Goal: Transaction & Acquisition: Subscribe to service/newsletter

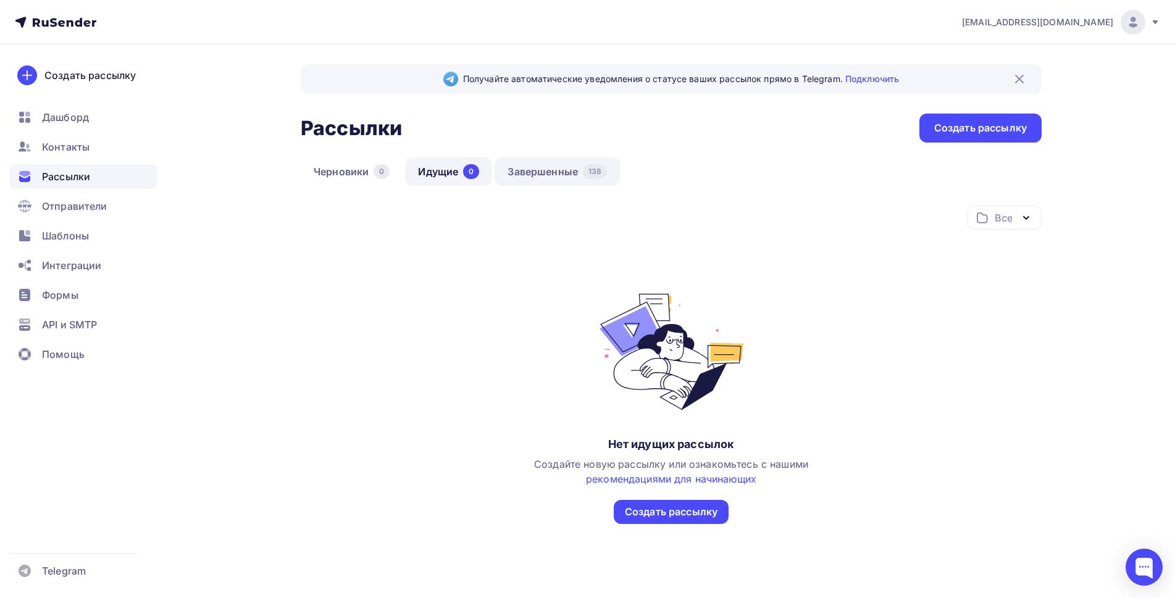
click at [539, 173] on link "Завершенные 138" at bounding box center [556, 171] width 125 height 28
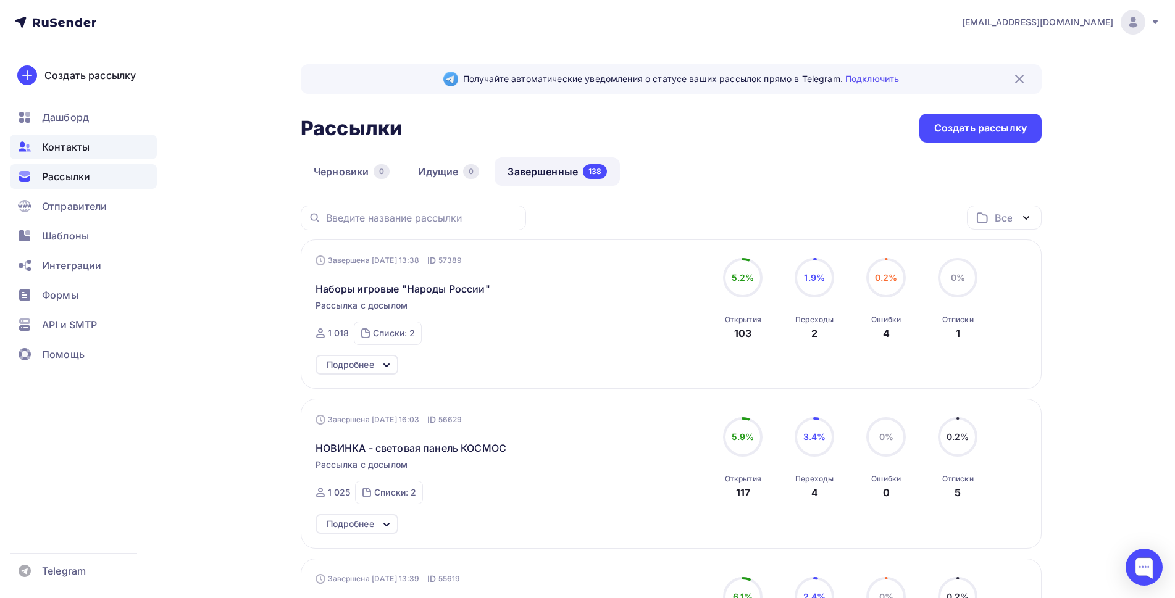
click at [59, 147] on span "Контакты" at bounding box center [66, 146] width 48 height 15
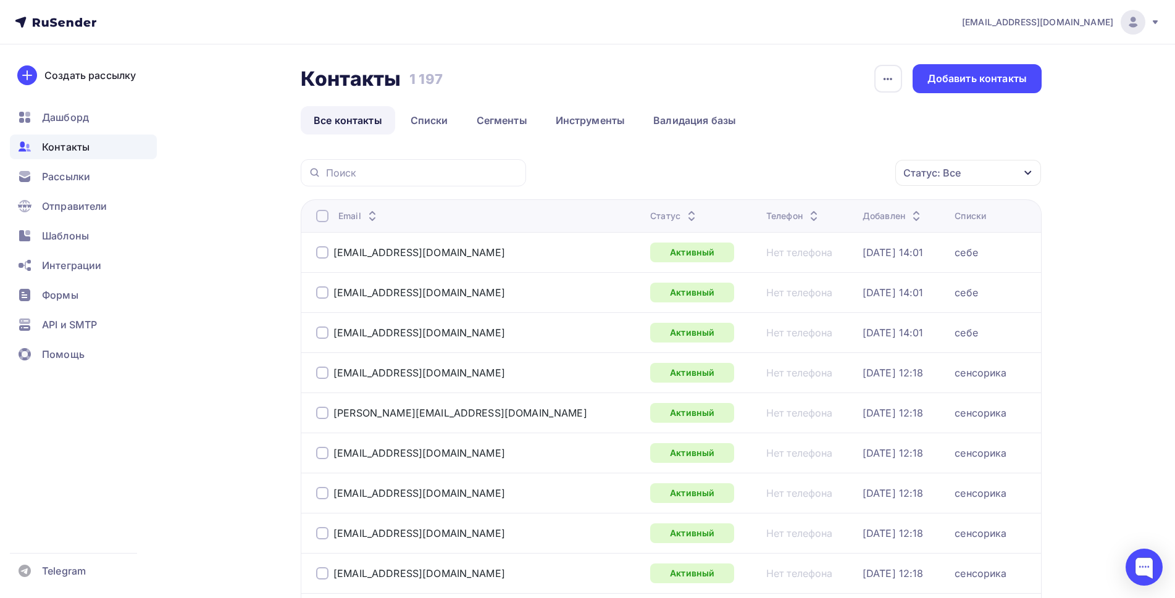
click at [975, 175] on div "Статус: Все" at bounding box center [968, 173] width 146 height 26
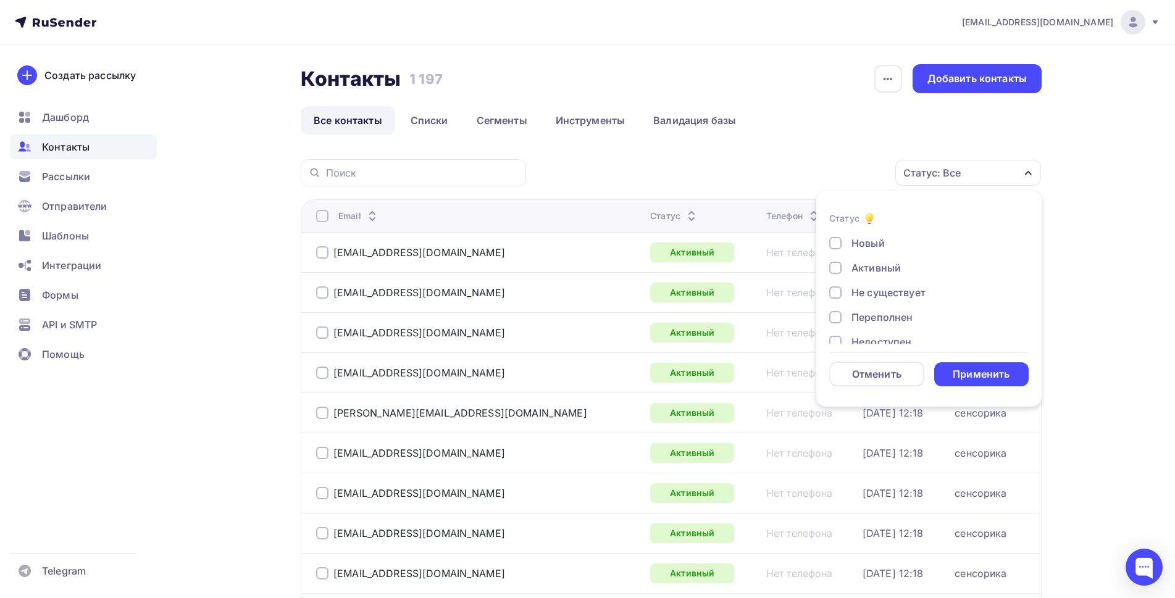
scroll to position [89, 0]
drag, startPoint x: 834, startPoint y: 330, endPoint x: 834, endPoint y: 310, distance: 19.8
click at [834, 326] on div at bounding box center [835, 326] width 12 height 12
click at [834, 301] on div at bounding box center [835, 302] width 12 height 12
click at [836, 278] on div at bounding box center [835, 277] width 12 height 12
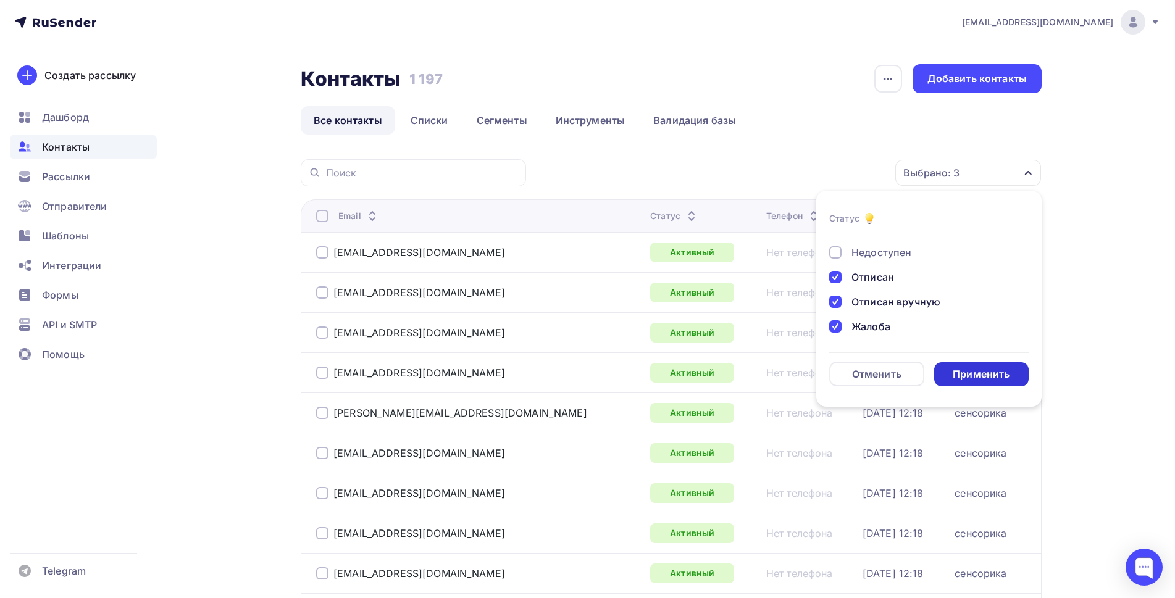
click at [975, 375] on div "Применить" at bounding box center [980, 374] width 57 height 14
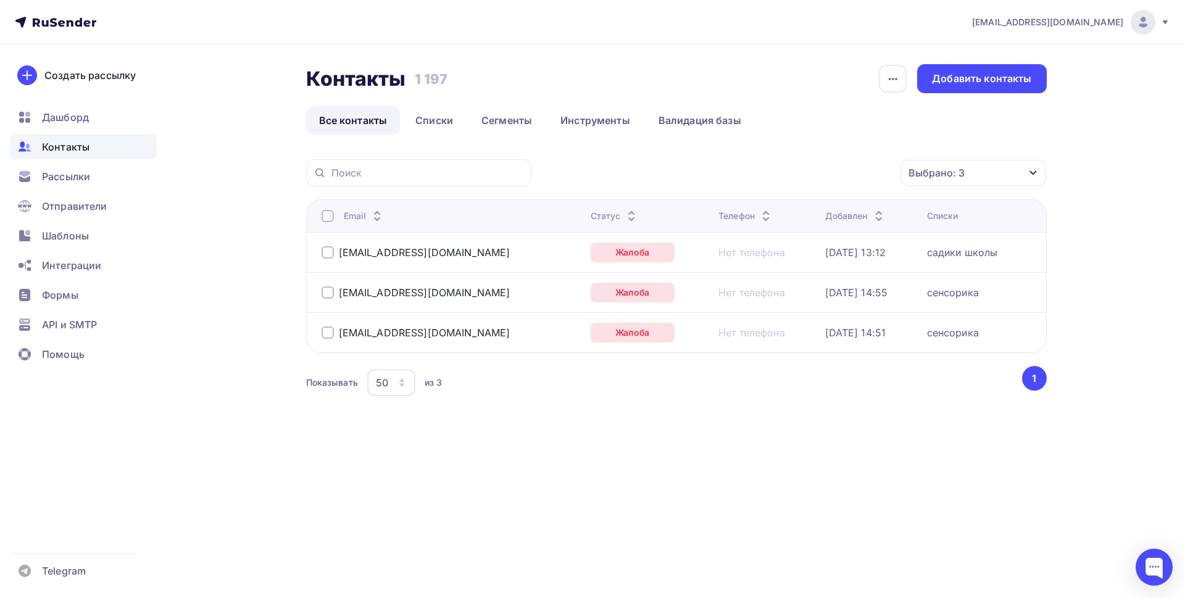
click at [326, 217] on div at bounding box center [328, 216] width 12 height 12
click at [880, 173] on icon "button" at bounding box center [874, 172] width 15 height 15
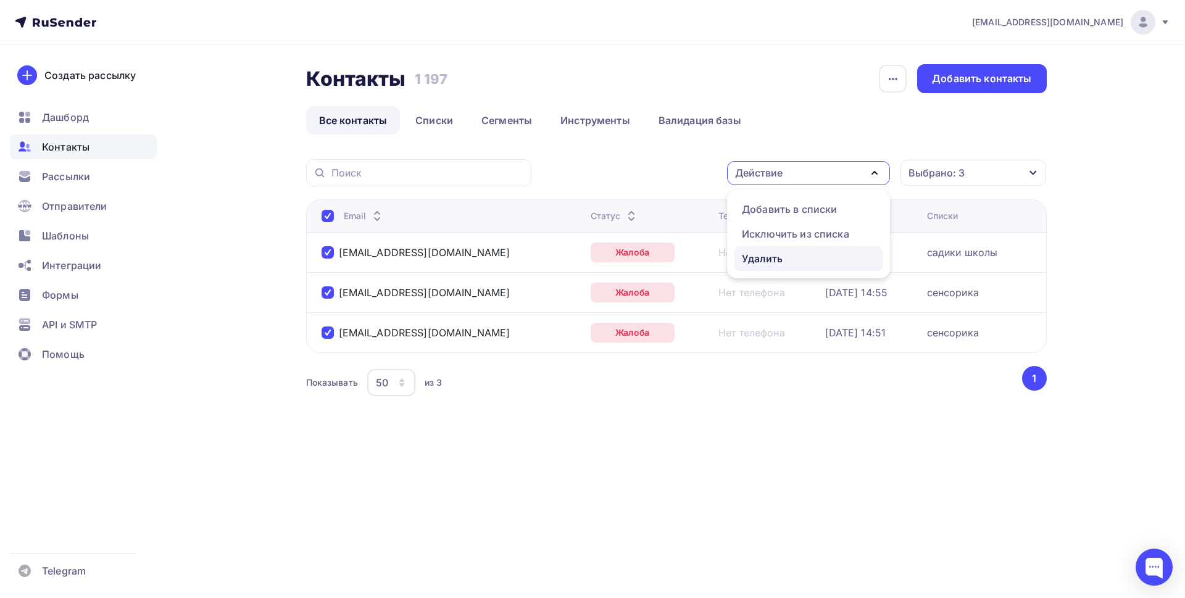
click at [771, 260] on div "Удалить" at bounding box center [762, 258] width 41 height 15
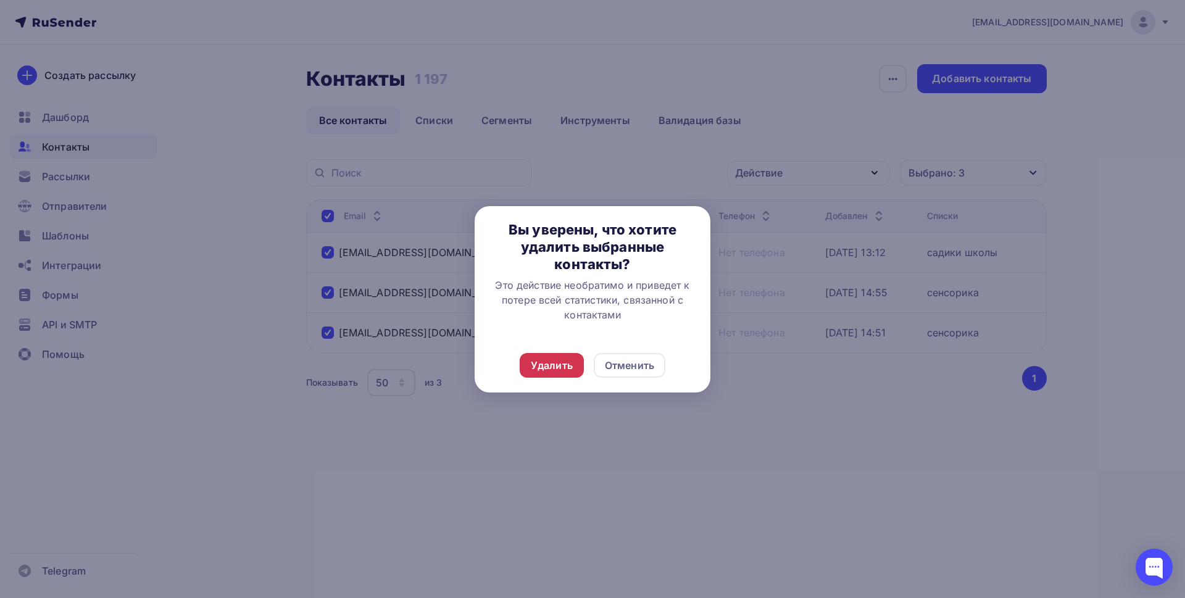
click at [536, 367] on div "Удалить" at bounding box center [552, 365] width 42 height 15
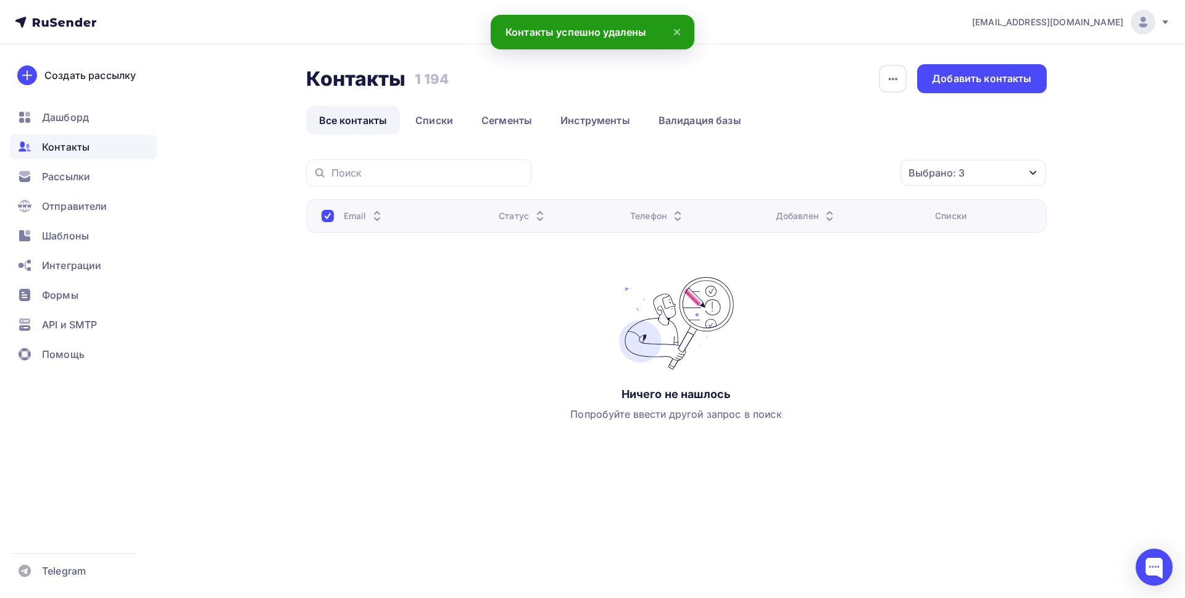
click at [1094, 244] on div "Контакты Контакты 1 194 1 194 История импорта Добавить контакты Все контакты Сп…" at bounding box center [593, 284] width 1012 height 481
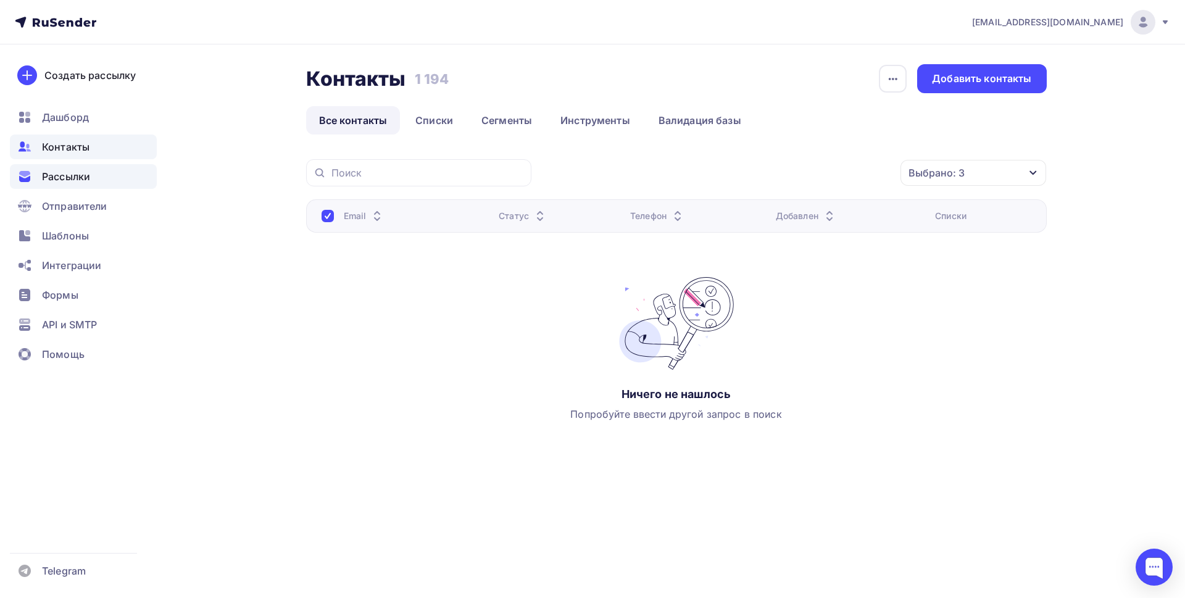
click at [54, 173] on span "Рассылки" at bounding box center [66, 176] width 48 height 15
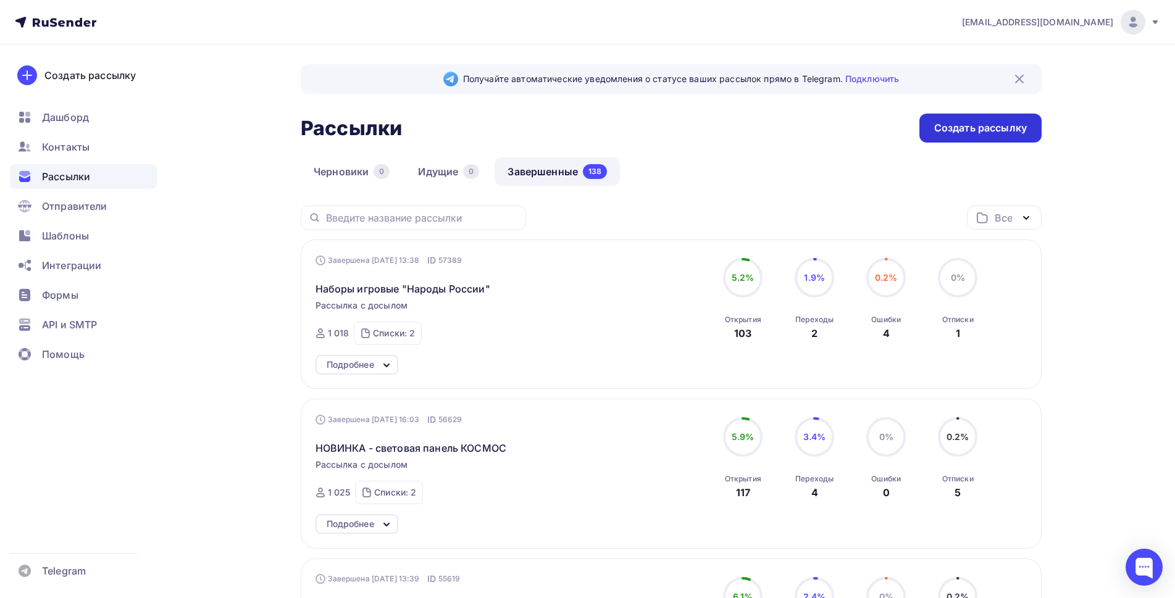
click at [950, 133] on div "Создать рассылку" at bounding box center [980, 128] width 93 height 14
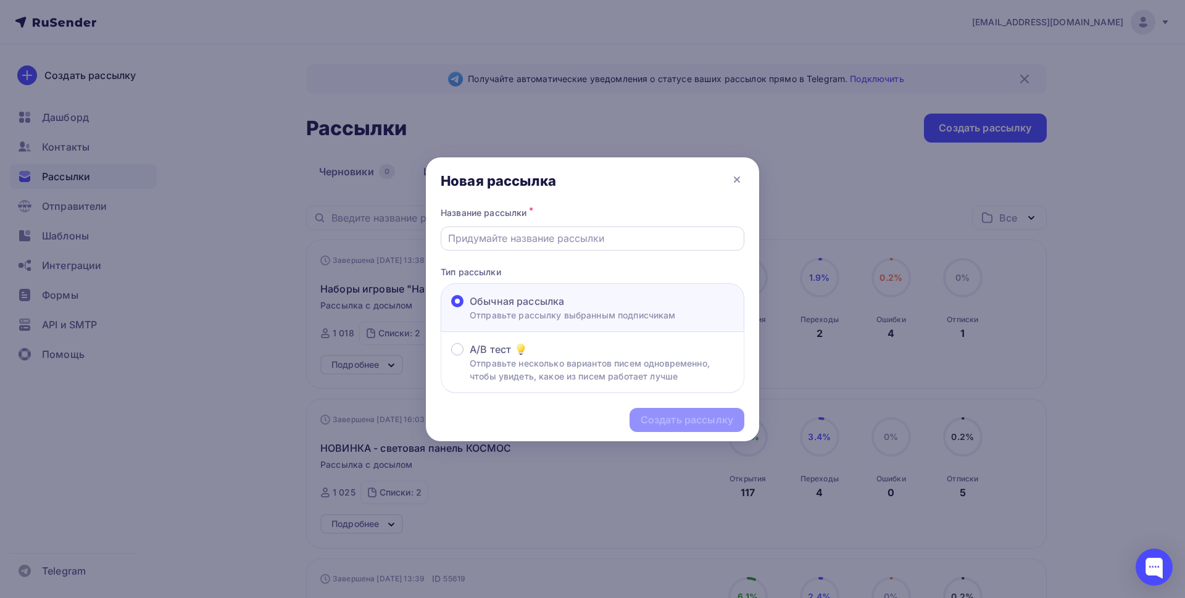
click at [560, 236] on input "text" at bounding box center [592, 238] width 289 height 15
drag, startPoint x: 660, startPoint y: 236, endPoint x: 430, endPoint y: 247, distance: 230.5
click at [430, 247] on div "Название рассылки * Фибероптическое панно "Бесконечность" Тип рассылки Обычная …" at bounding box center [592, 298] width 333 height 189
type input "Фибероптическое панно "Бесконечность""
click at [678, 423] on div "Создать рассылку" at bounding box center [687, 420] width 93 height 14
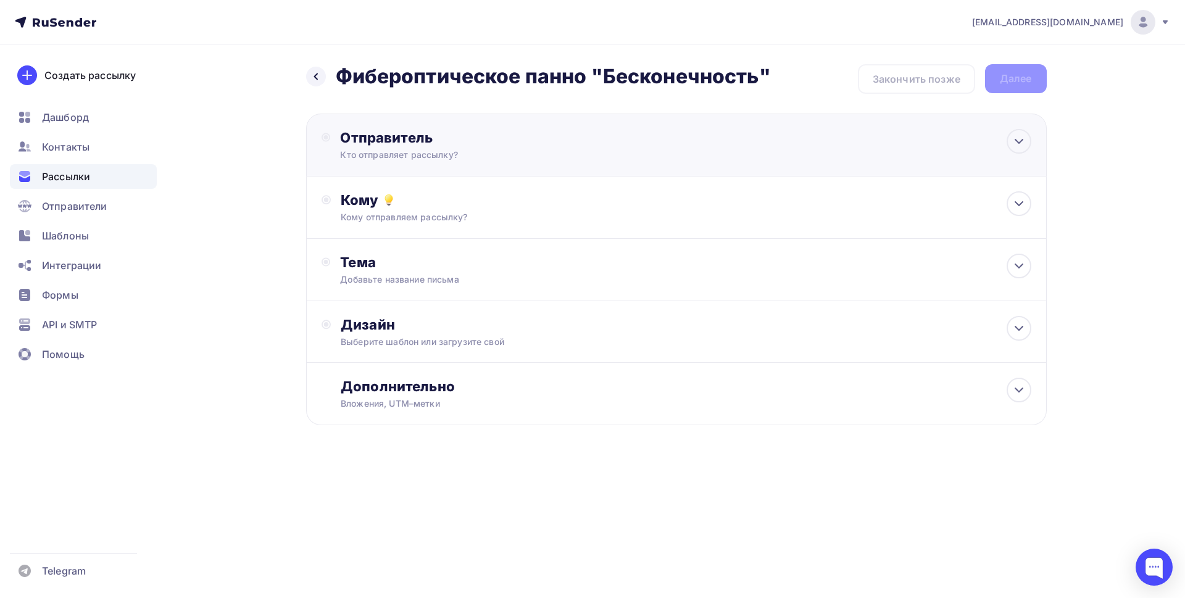
click at [435, 141] on div "Отправитель" at bounding box center [473, 137] width 267 height 17
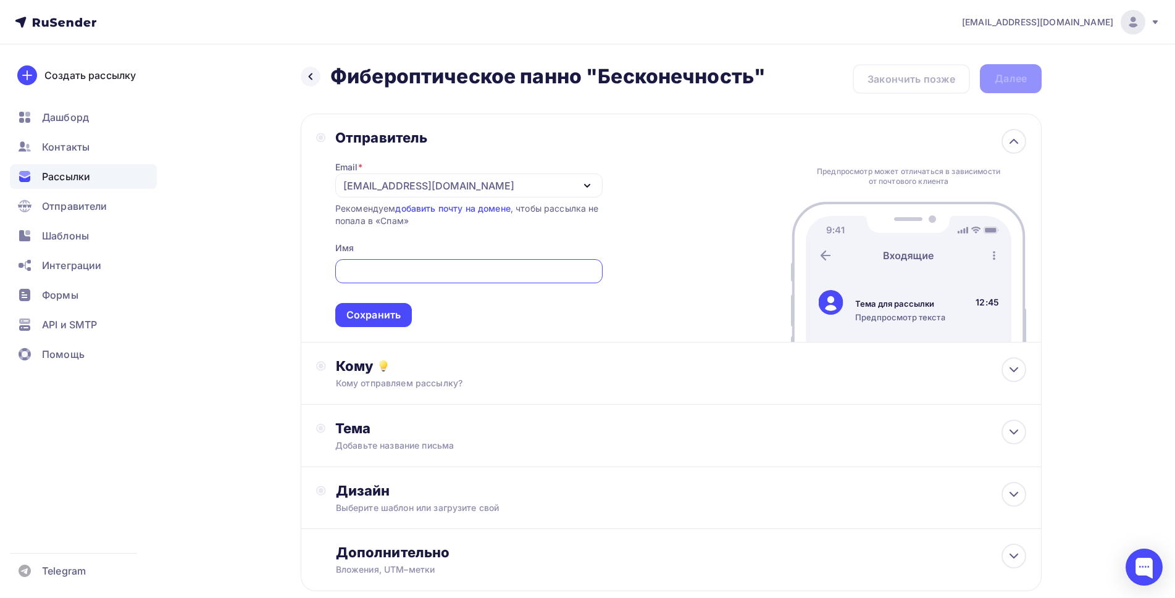
click at [444, 186] on div "[EMAIL_ADDRESS][DOMAIN_NAME]" at bounding box center [468, 185] width 267 height 24
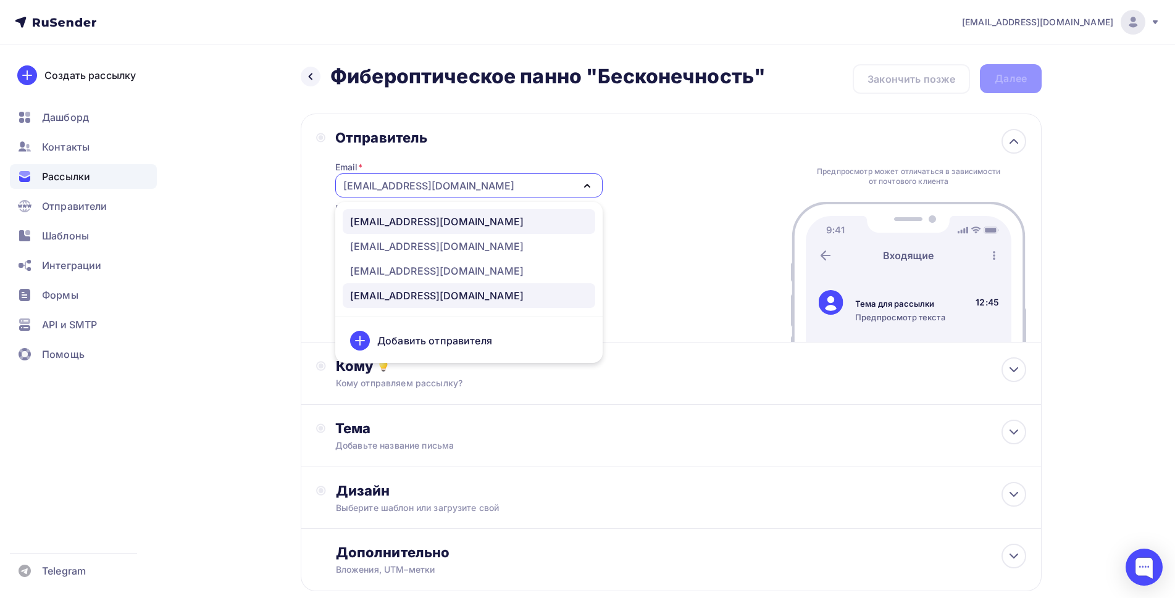
click at [407, 218] on div "[EMAIL_ADDRESS][DOMAIN_NAME]" at bounding box center [436, 221] width 173 height 15
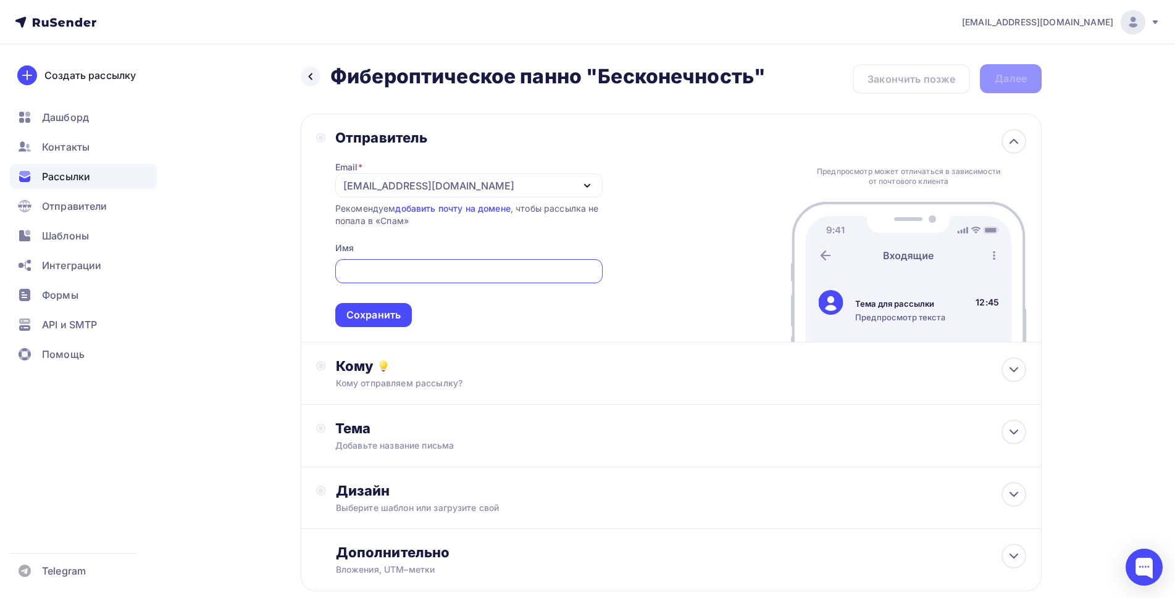
click at [372, 270] on input "text" at bounding box center [468, 271] width 253 height 15
type input "АУРИ"
click at [372, 318] on div "Сохранить" at bounding box center [373, 315] width 54 height 14
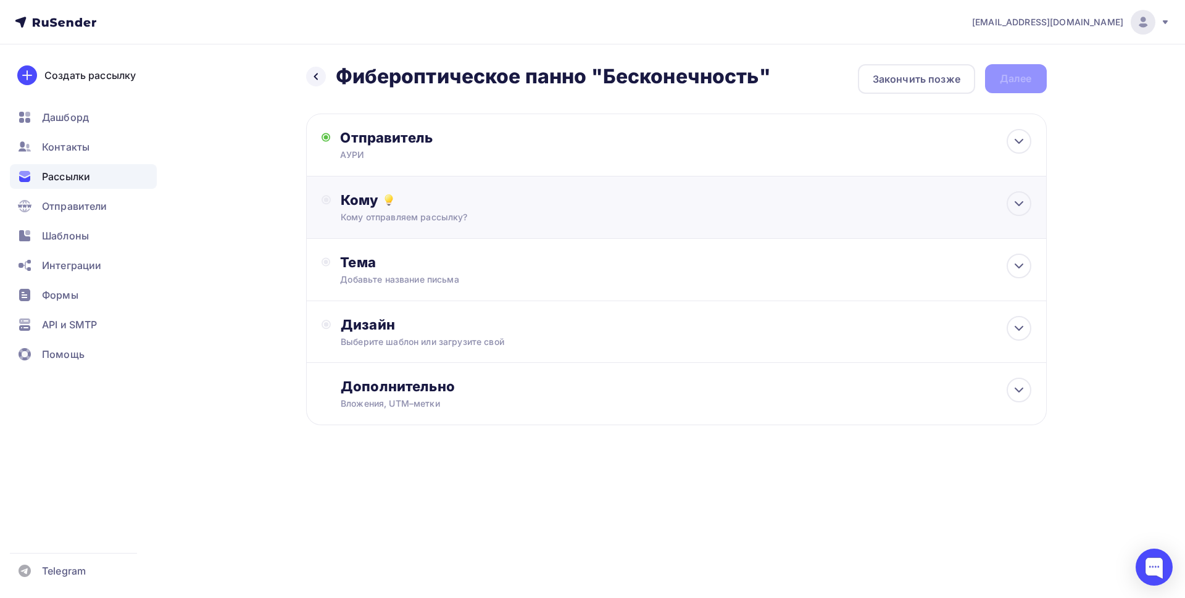
click at [438, 210] on div "Кому Кому отправляем рассылку? Списки получателей Выберите список Все списки id…" at bounding box center [686, 207] width 690 height 32
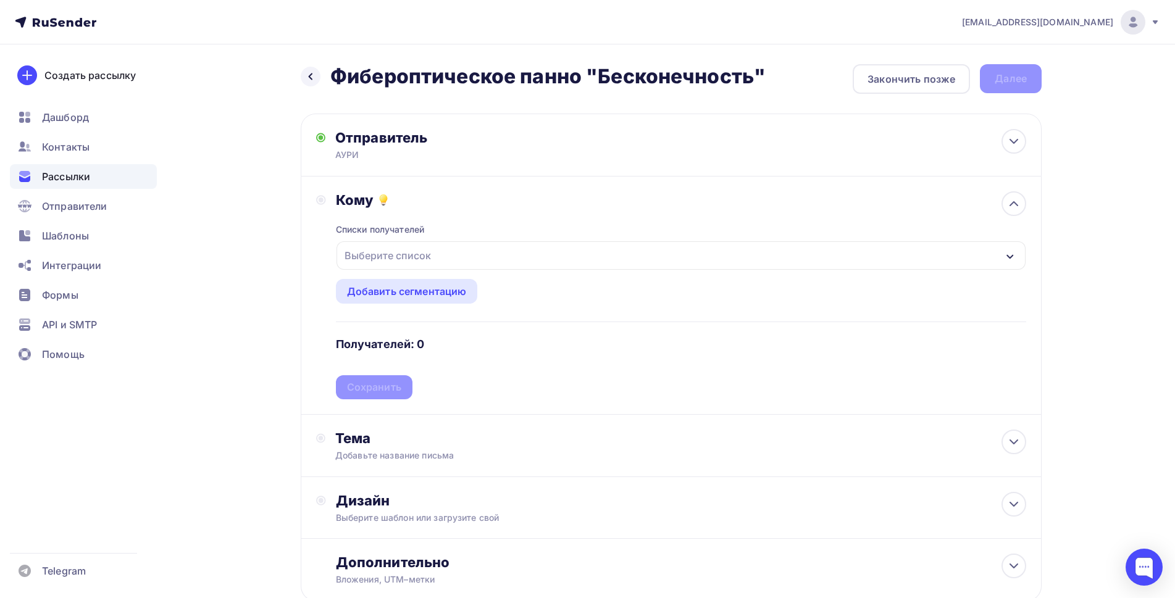
click at [404, 256] on div "Выберите список" at bounding box center [387, 255] width 96 height 22
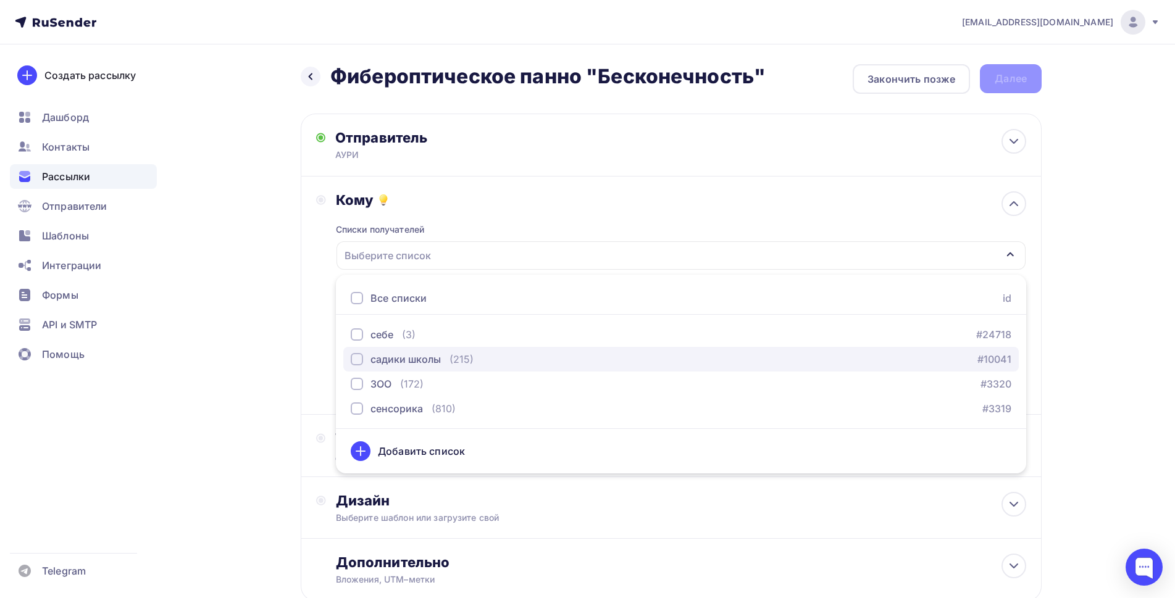
click at [354, 359] on div "button" at bounding box center [357, 359] width 12 height 12
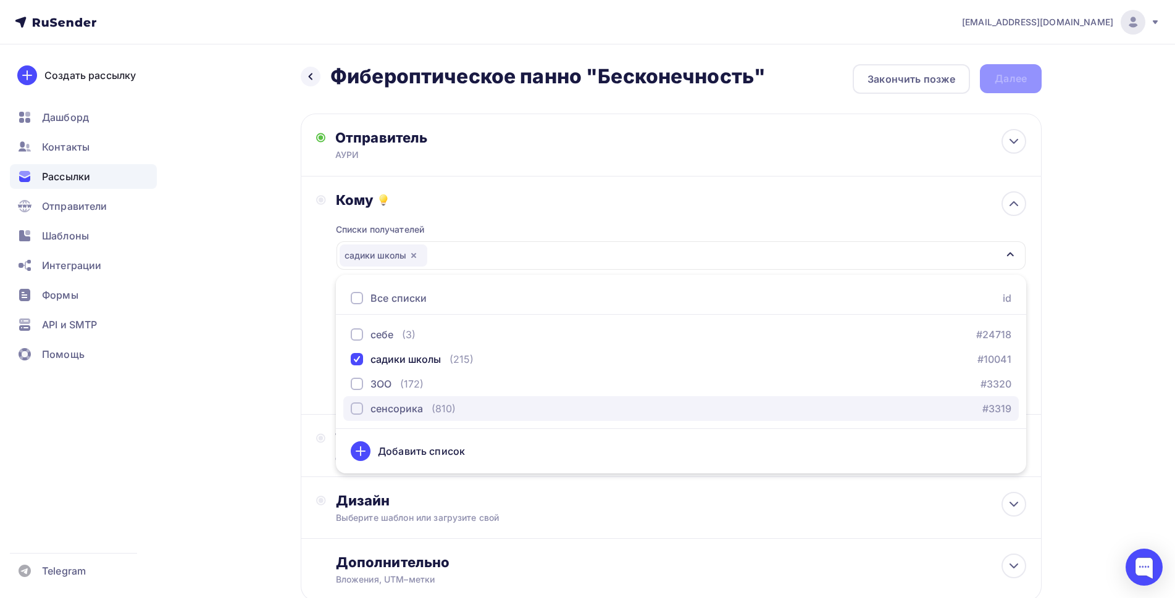
click at [359, 409] on div "button" at bounding box center [357, 408] width 12 height 12
click at [257, 381] on div "Назад Фибероптическое панно "Бесконечность" Фибероптическое панно "Бесконечност…" at bounding box center [587, 362] width 1012 height 636
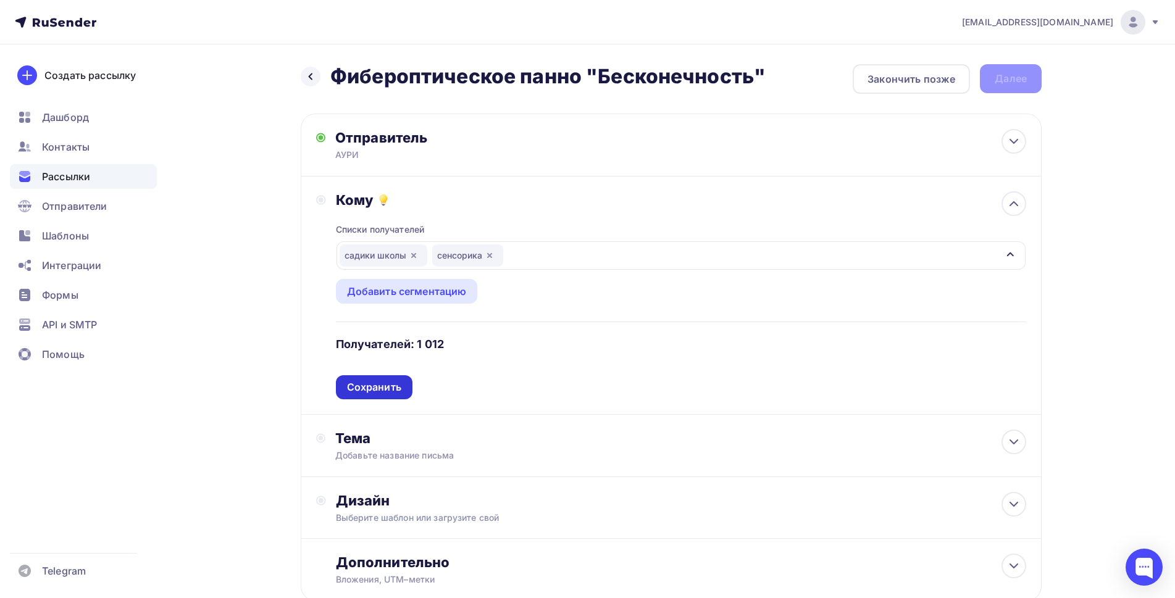
click at [356, 390] on div "Сохранить" at bounding box center [374, 387] width 54 height 14
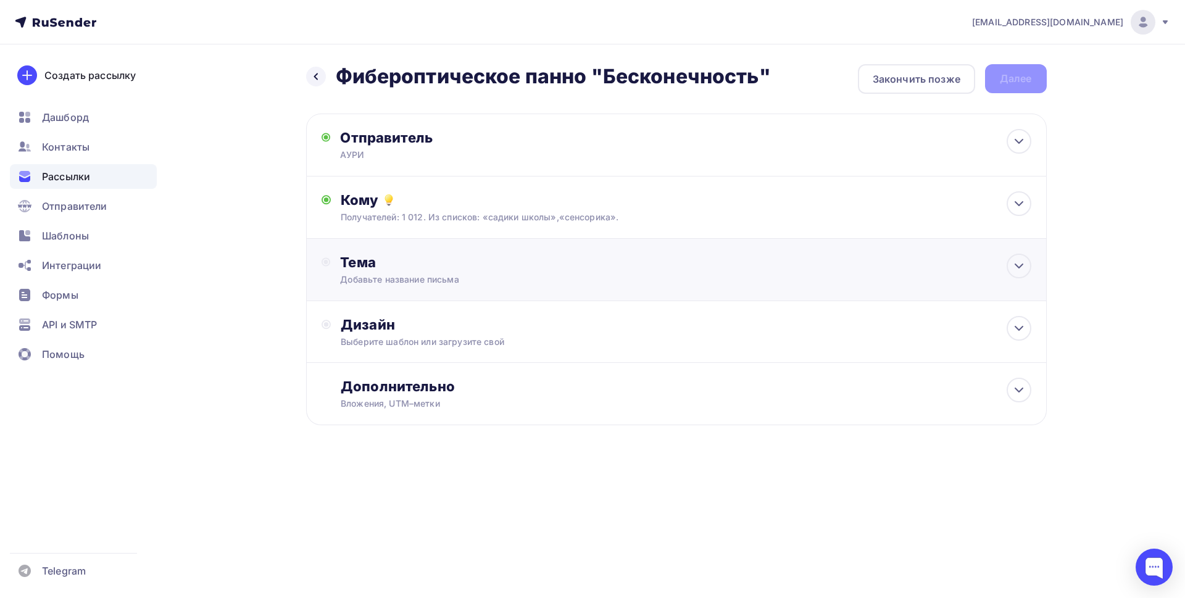
click at [401, 279] on div "Добавьте название письма" at bounding box center [450, 279] width 220 height 12
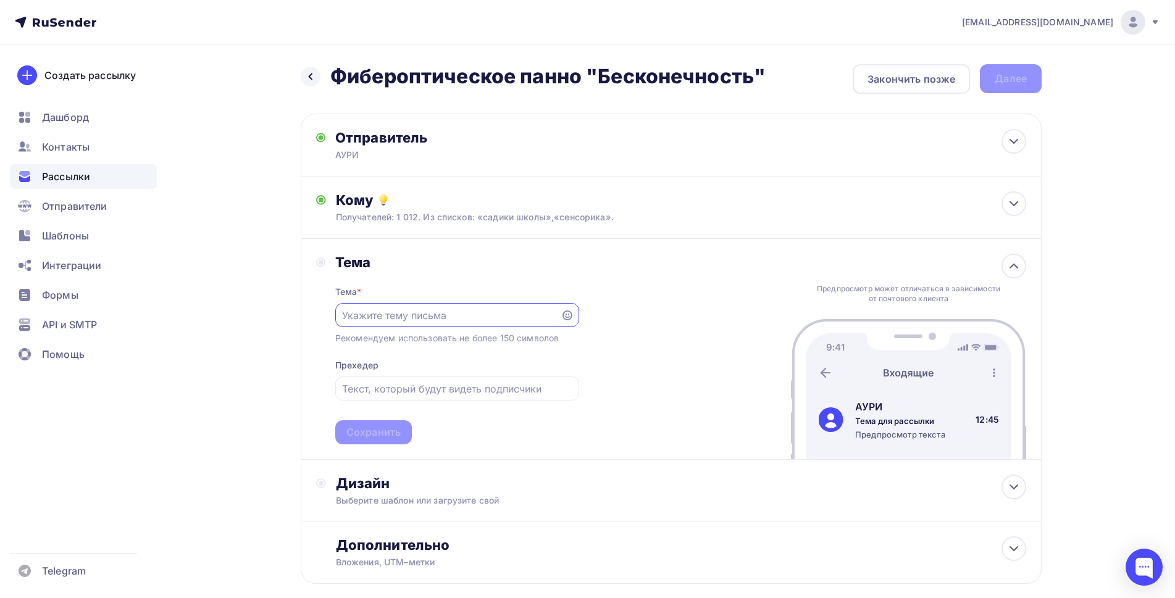
paste input "Фибероптическое панно "Бесконечность""
type input "Фибероптическое панно "Бесконечность""
click at [444, 379] on div at bounding box center [457, 388] width 244 height 24
click at [421, 392] on input "text" at bounding box center [457, 388] width 230 height 15
paste input "Фибероптическое панно "Бесконечность""
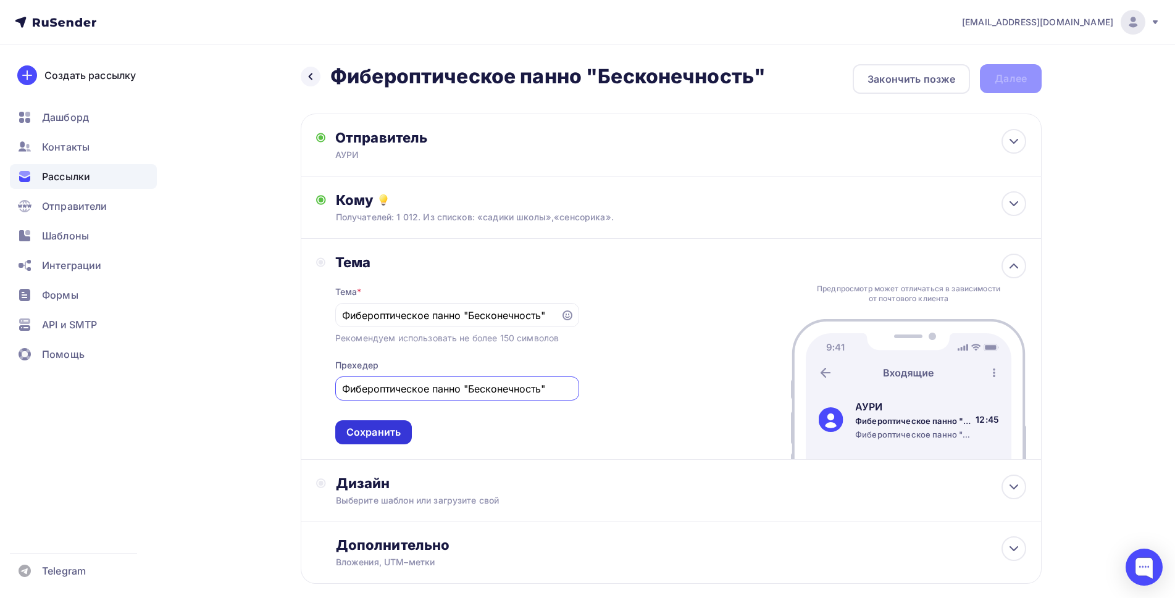
type input "Фибероптическое панно "Бесконечность""
click at [360, 436] on div "Сохранить" at bounding box center [373, 432] width 54 height 14
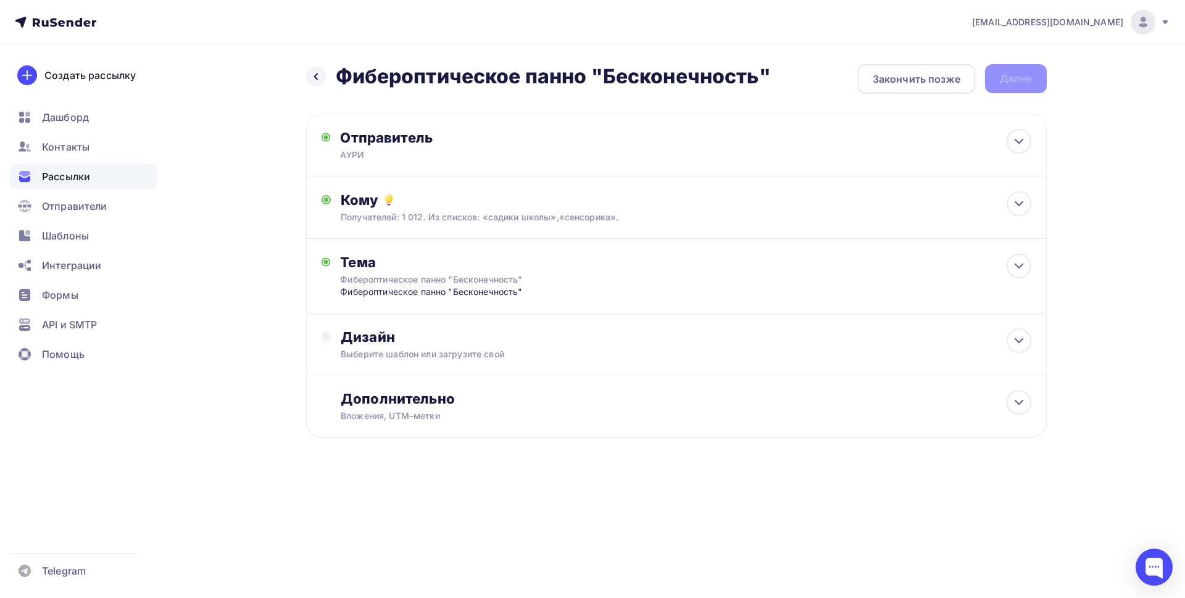
click at [238, 399] on div "Назад Фибероптическое панно "Бесконечность" Фибероптическое панно "Бесконечност…" at bounding box center [593, 280] width 1012 height 473
click at [386, 359] on div "Выберите шаблон или загрузите свой" at bounding box center [652, 354] width 622 height 12
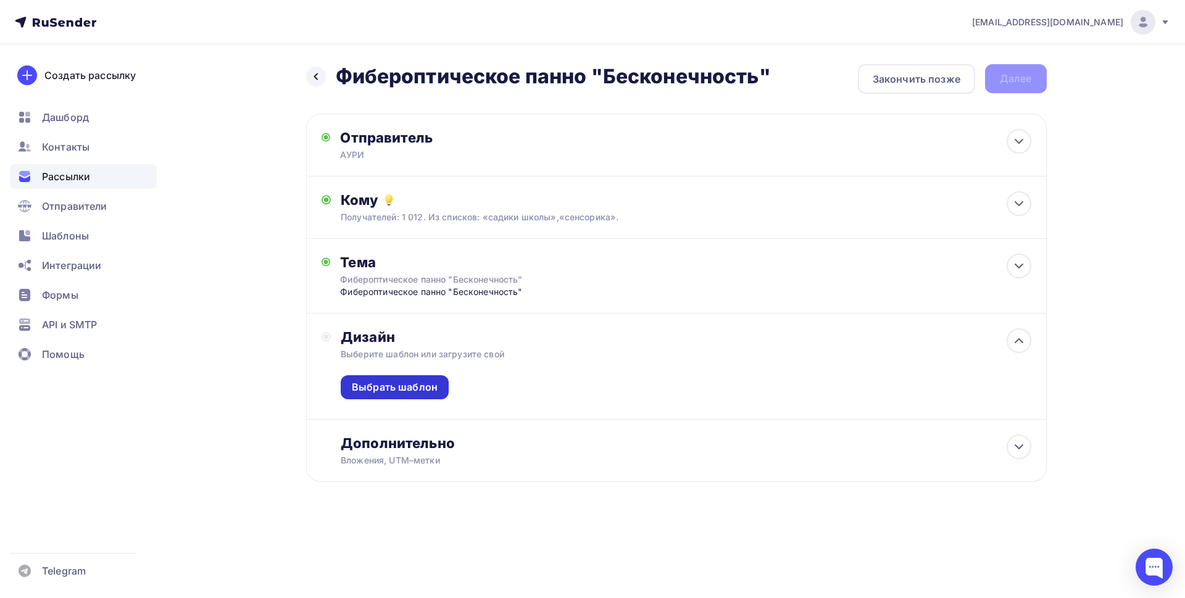
click at [383, 386] on div "Выбрать шаблон" at bounding box center [395, 387] width 86 height 14
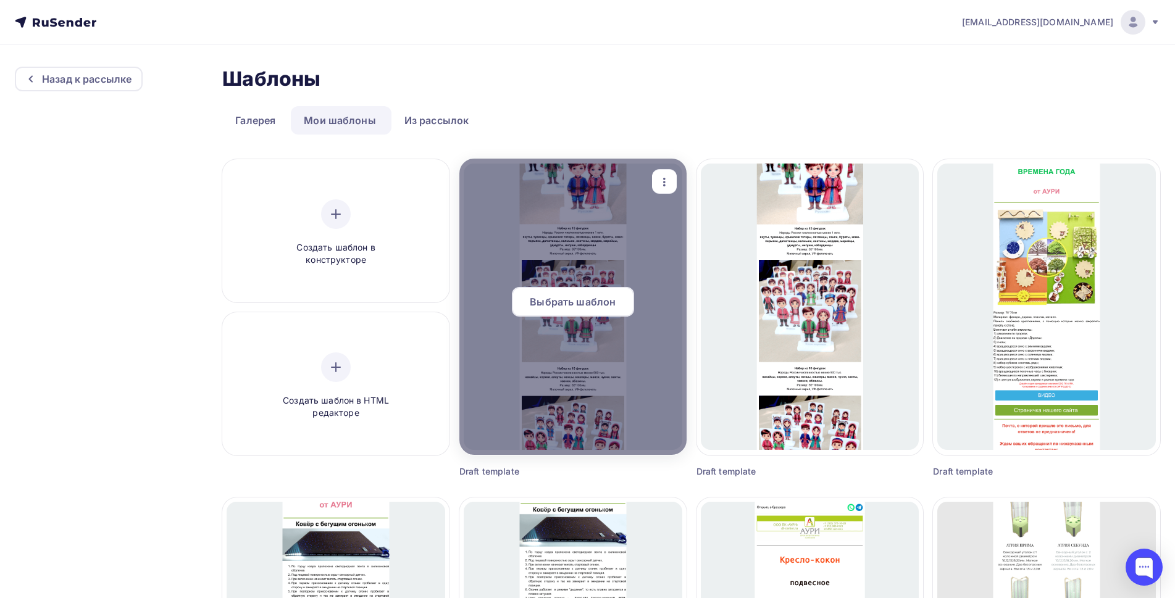
click at [565, 301] on span "Выбрать шаблон" at bounding box center [573, 301] width 86 height 15
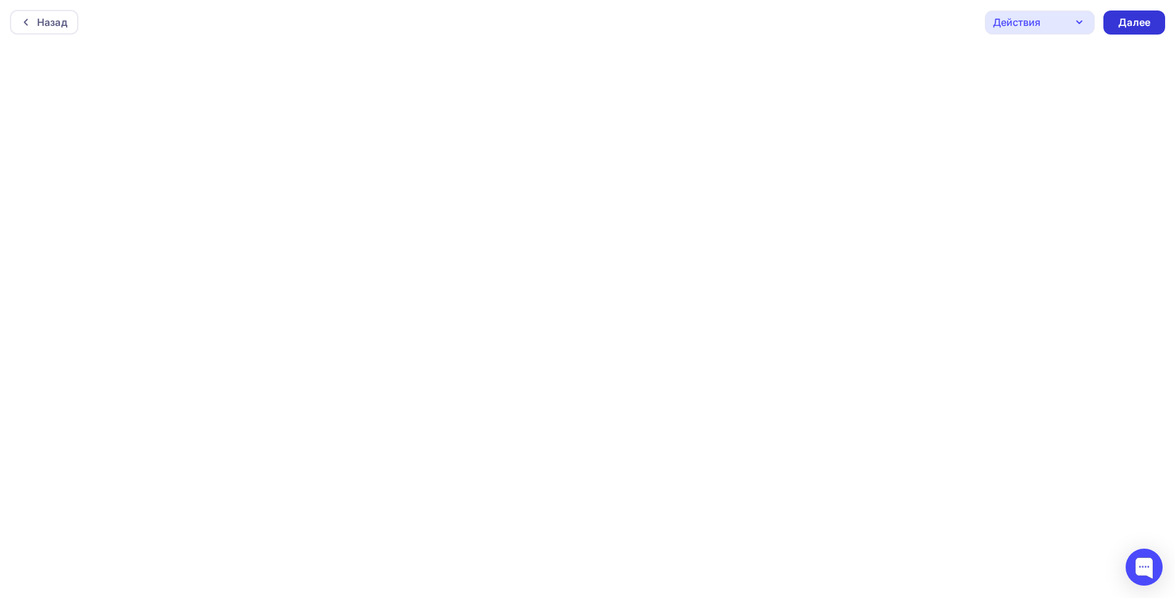
click at [1133, 24] on div "Далее" at bounding box center [1134, 22] width 32 height 14
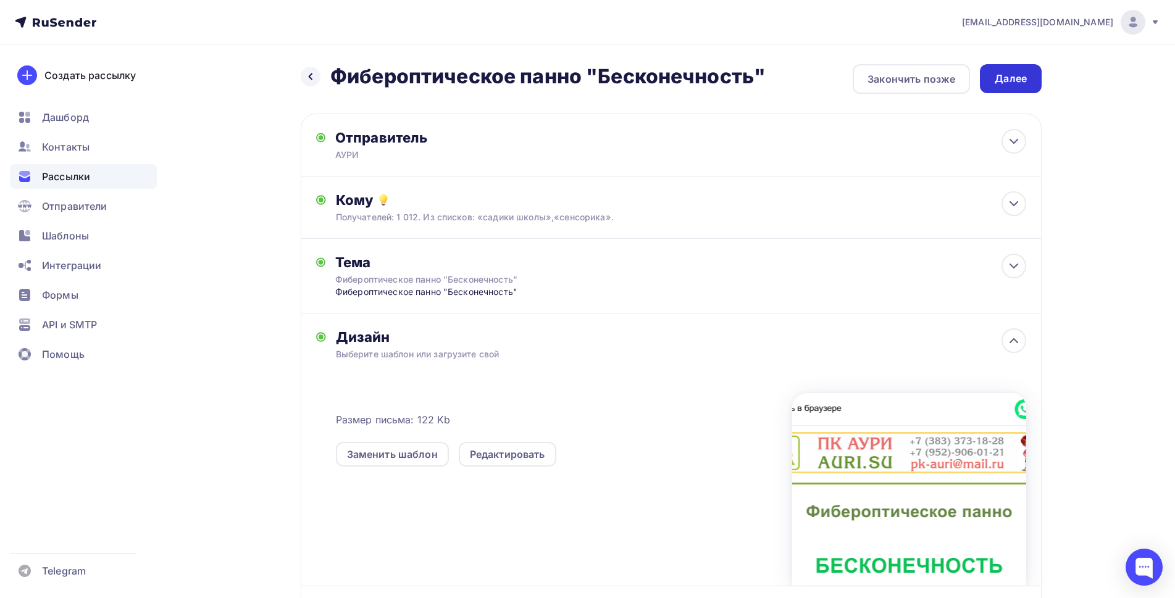
click at [1008, 81] on div "Далее" at bounding box center [1010, 79] width 32 height 14
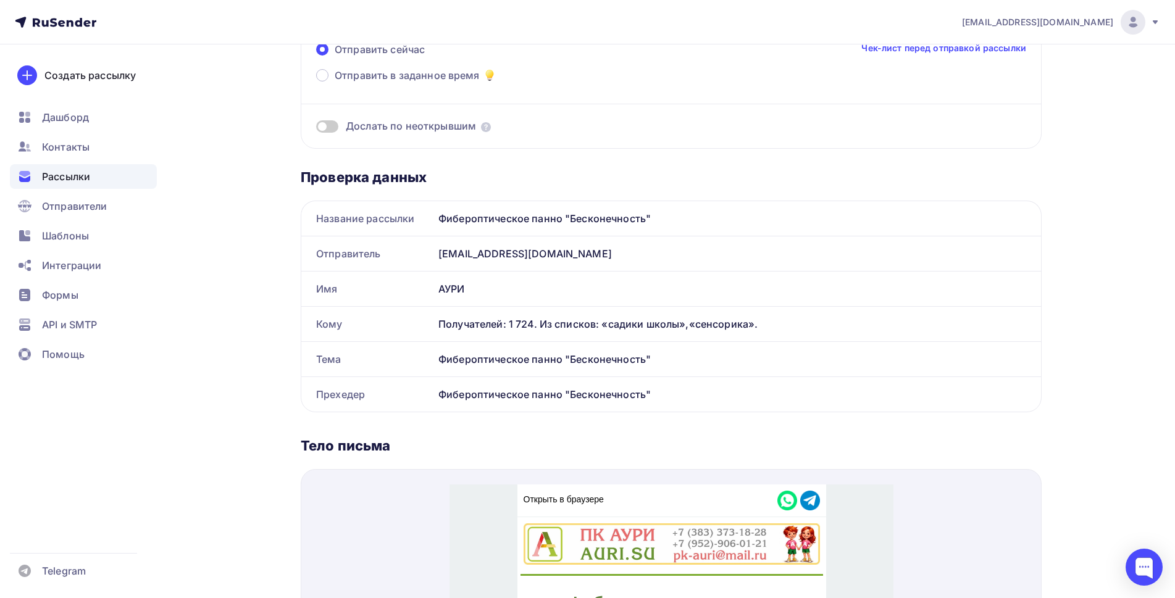
scroll to position [62, 0]
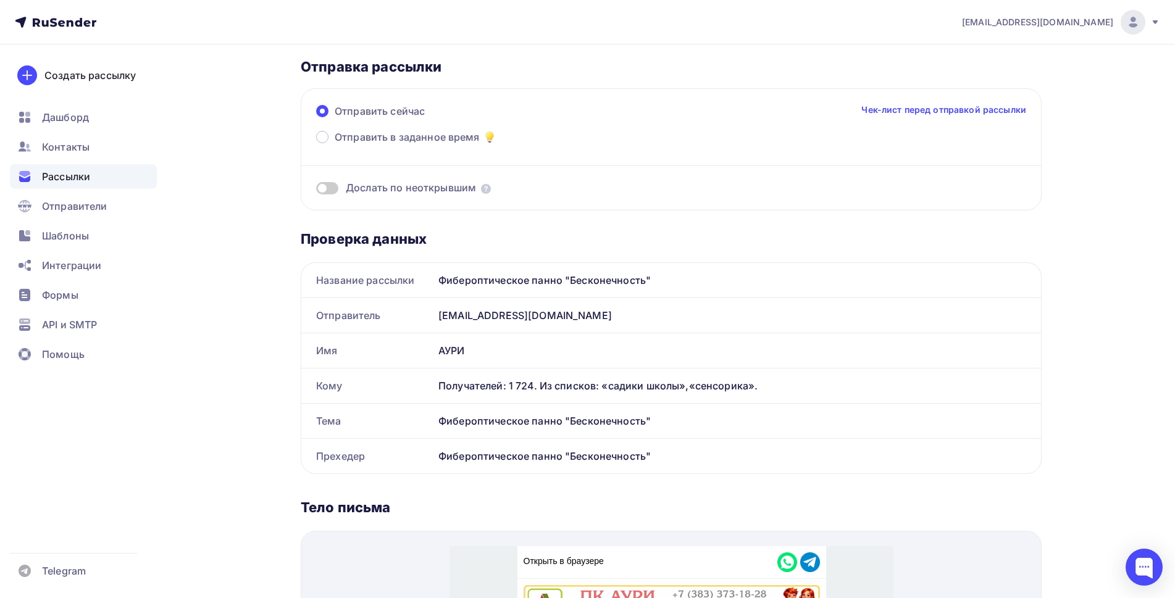
drag, startPoint x: 651, startPoint y: 279, endPoint x: 430, endPoint y: 279, distance: 220.3
click at [430, 279] on div "Название рассылки Фибероптическое панно "Бесконечность"" at bounding box center [671, 279] width 741 height 35
copy div "Название рассылки Фибероптическое панно "Бесконечность""
click at [331, 189] on span at bounding box center [327, 188] width 22 height 12
click at [316, 190] on input "checkbox" at bounding box center [316, 190] width 0 height 0
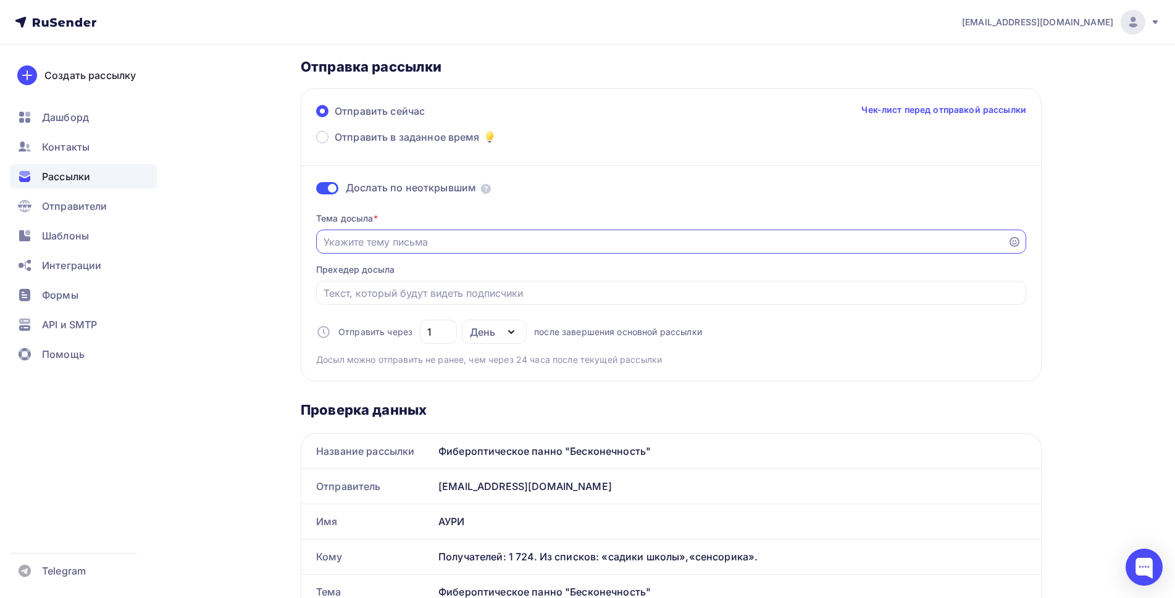
click at [441, 239] on input "Отправить в заданное время" at bounding box center [661, 242] width 677 height 15
paste input "Фибероптическое панно "Бесконечность""
type input "Фибероптическое панно "Бесконечность""
click at [417, 296] on input "Отправить в заданное время" at bounding box center [671, 293] width 696 height 15
paste input "Фибероптическое панно "Бесконечность""
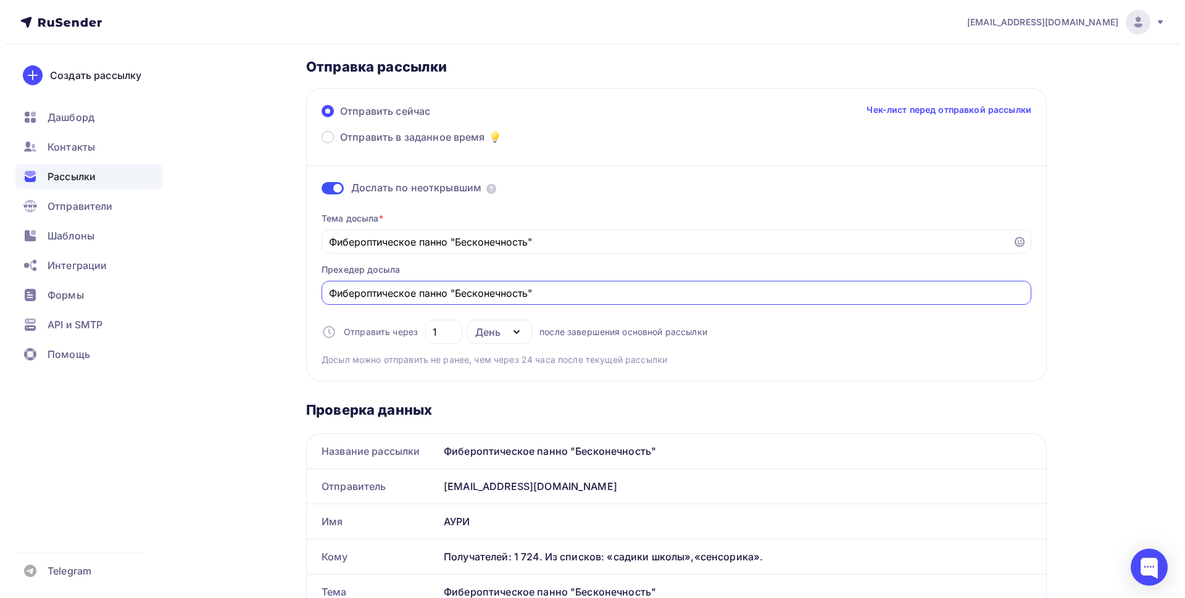
scroll to position [0, 0]
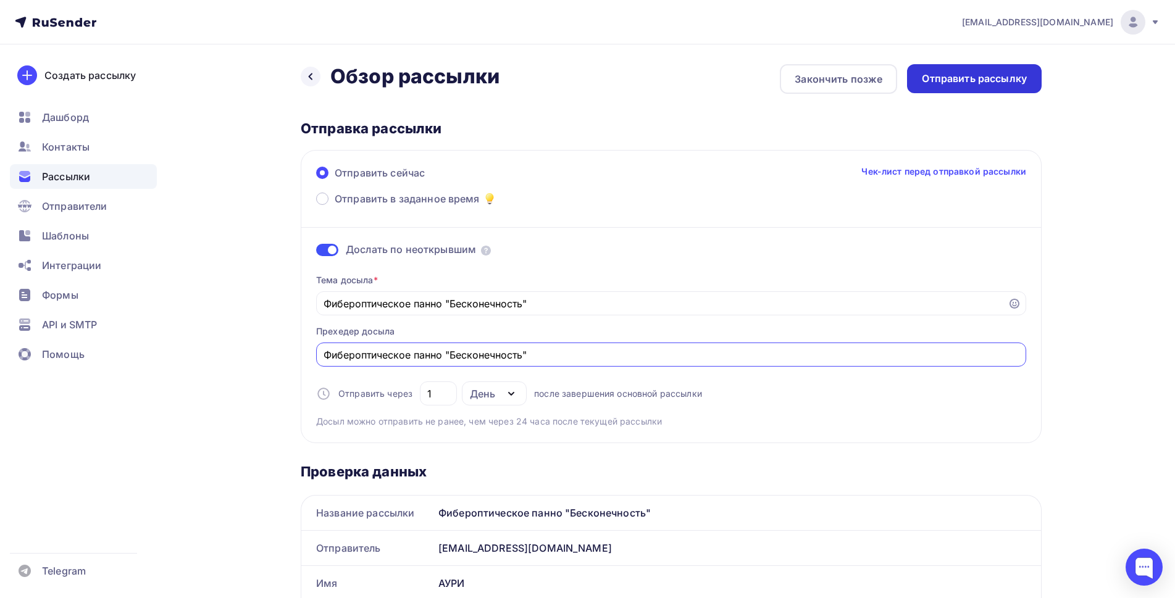
type input "Фибероптическое панно "Бесконечность""
click at [976, 78] on div "Отправить рассылку" at bounding box center [973, 79] width 105 height 14
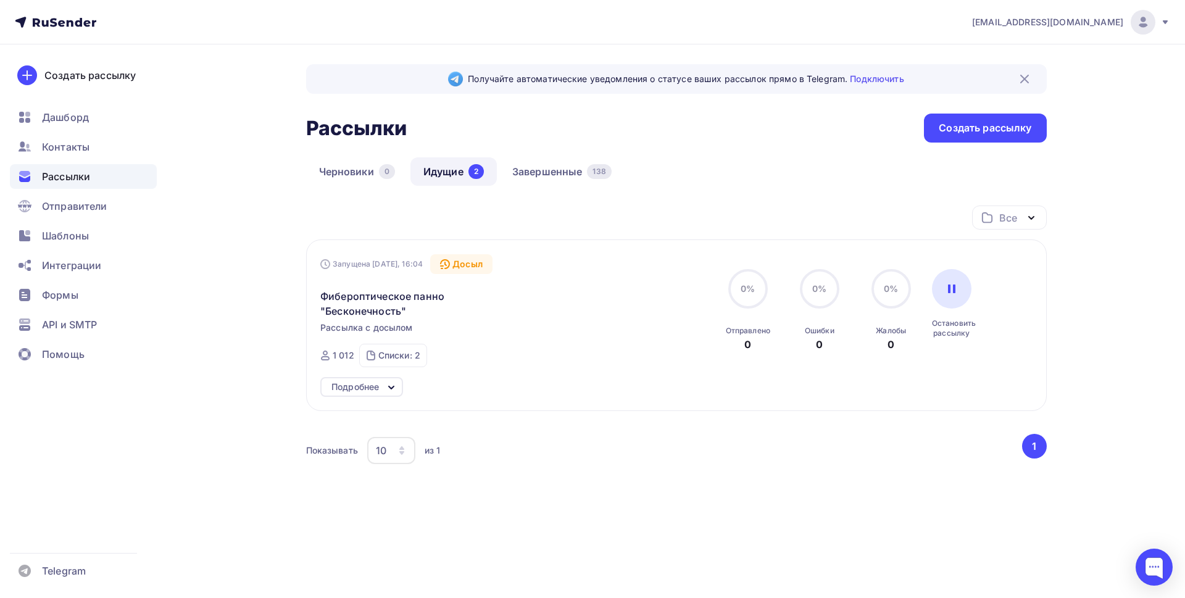
click at [560, 530] on div "Все Все папки Создать новую папку Запущена [DATE], 16:04 Досыл Фибероптическое …" at bounding box center [676, 373] width 741 height 335
click at [224, 375] on div "Получайте автоматические уведомления о статусе ваших рассылок прямо в Telegram.…" at bounding box center [593, 317] width 1012 height 546
click at [61, 147] on span "Контакты" at bounding box center [66, 146] width 48 height 15
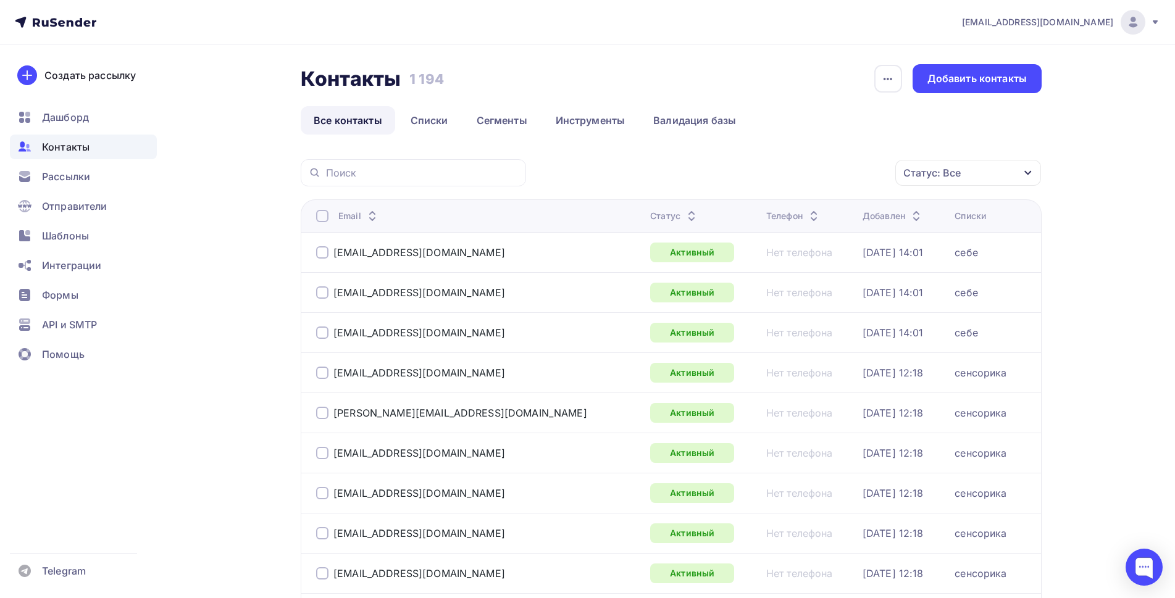
click at [950, 176] on div "Статус: Все" at bounding box center [931, 172] width 57 height 15
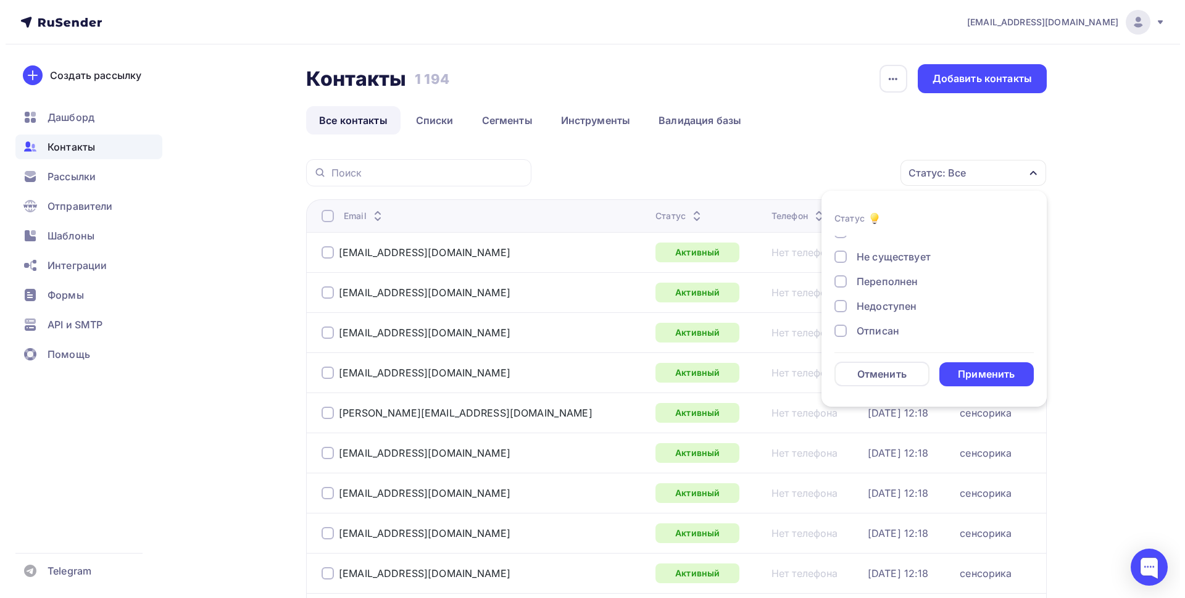
scroll to position [89, 0]
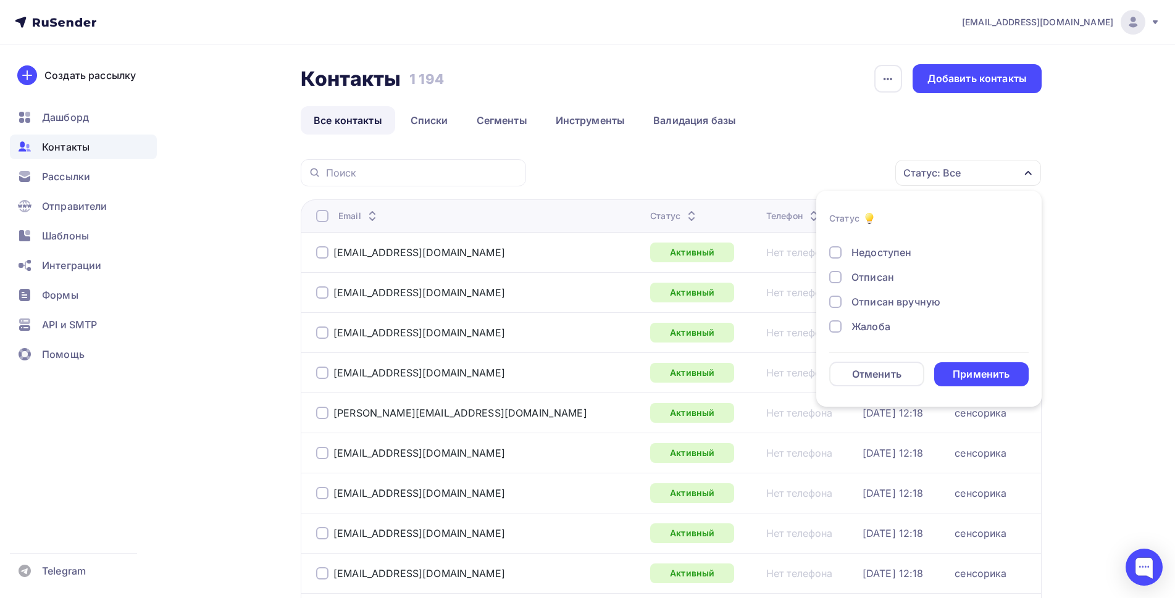
click at [836, 280] on div at bounding box center [835, 277] width 12 height 12
click at [834, 302] on div at bounding box center [835, 302] width 12 height 12
drag, startPoint x: 838, startPoint y: 326, endPoint x: 923, endPoint y: 359, distance: 91.2
click at [837, 326] on div at bounding box center [835, 326] width 12 height 12
click at [966, 370] on div "Применить" at bounding box center [980, 374] width 57 height 14
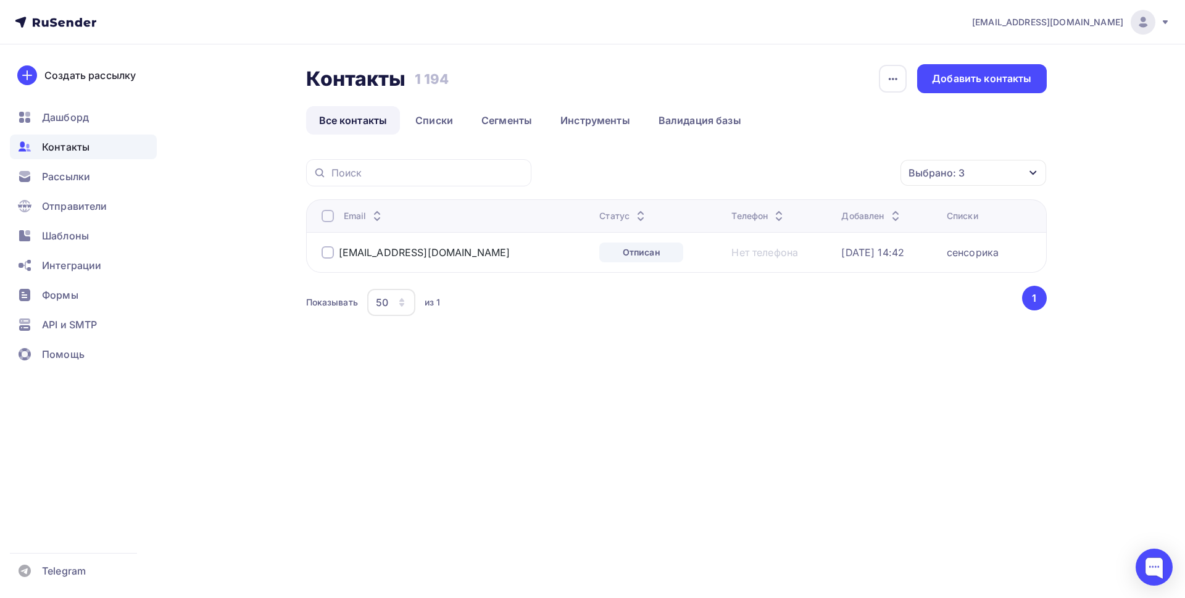
click at [324, 215] on div at bounding box center [328, 216] width 12 height 12
click at [873, 172] on icon "button" at bounding box center [874, 172] width 15 height 15
click at [781, 261] on div "Удалить" at bounding box center [762, 258] width 41 height 15
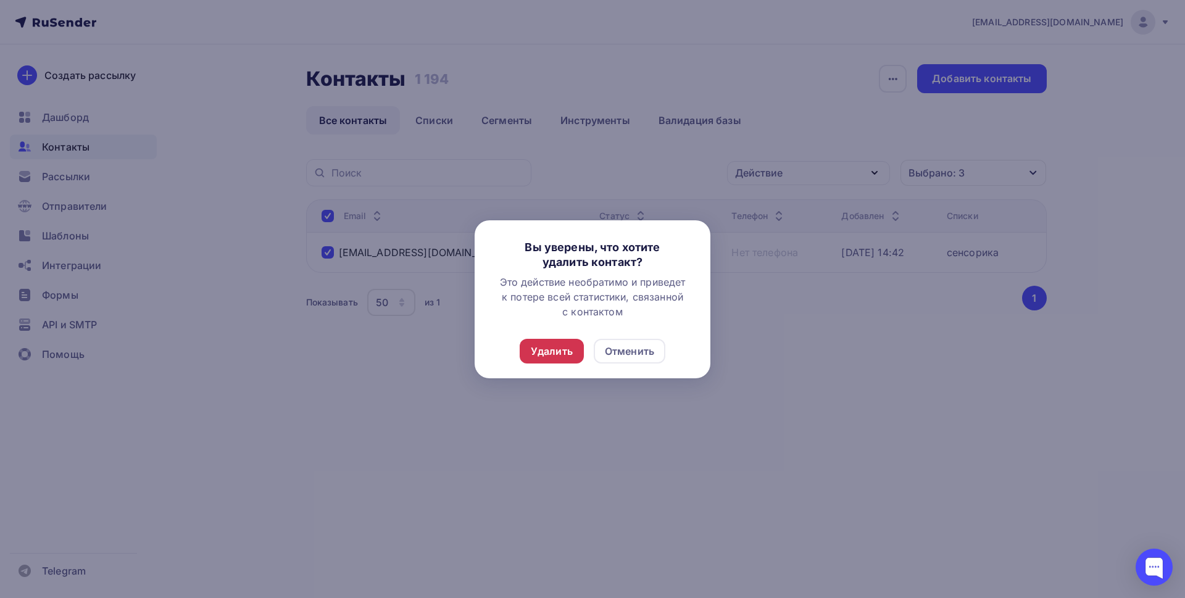
click at [548, 351] on div "Удалить" at bounding box center [552, 351] width 42 height 15
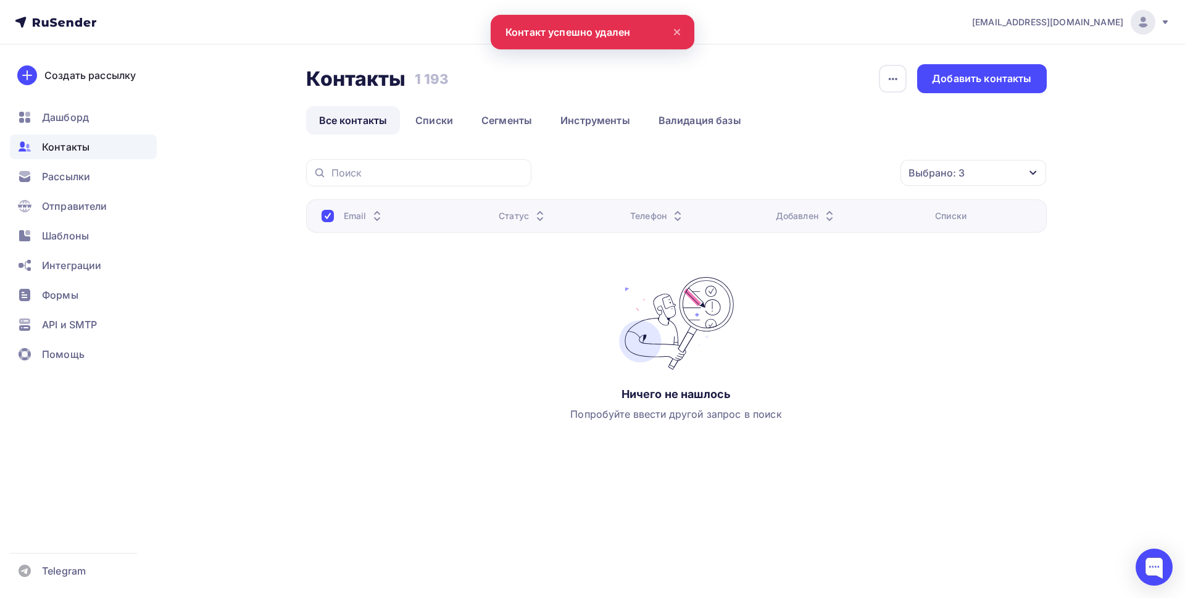
click at [676, 33] on icon at bounding box center [677, 32] width 5 height 5
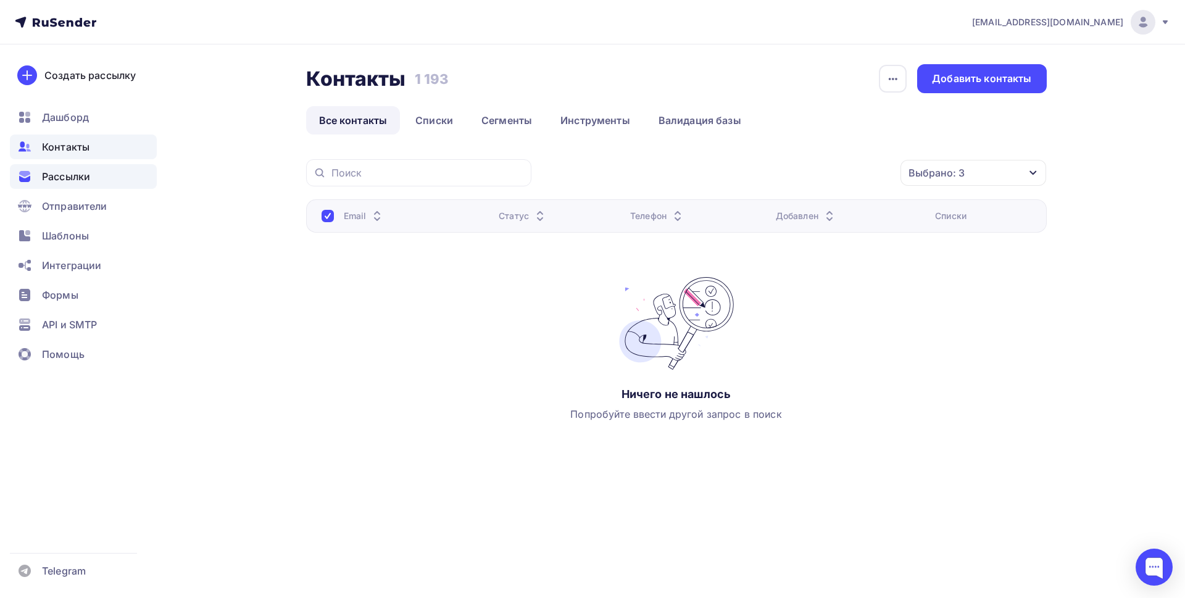
click at [72, 181] on span "Рассылки" at bounding box center [66, 176] width 48 height 15
